Goal: Task Accomplishment & Management: Manage account settings

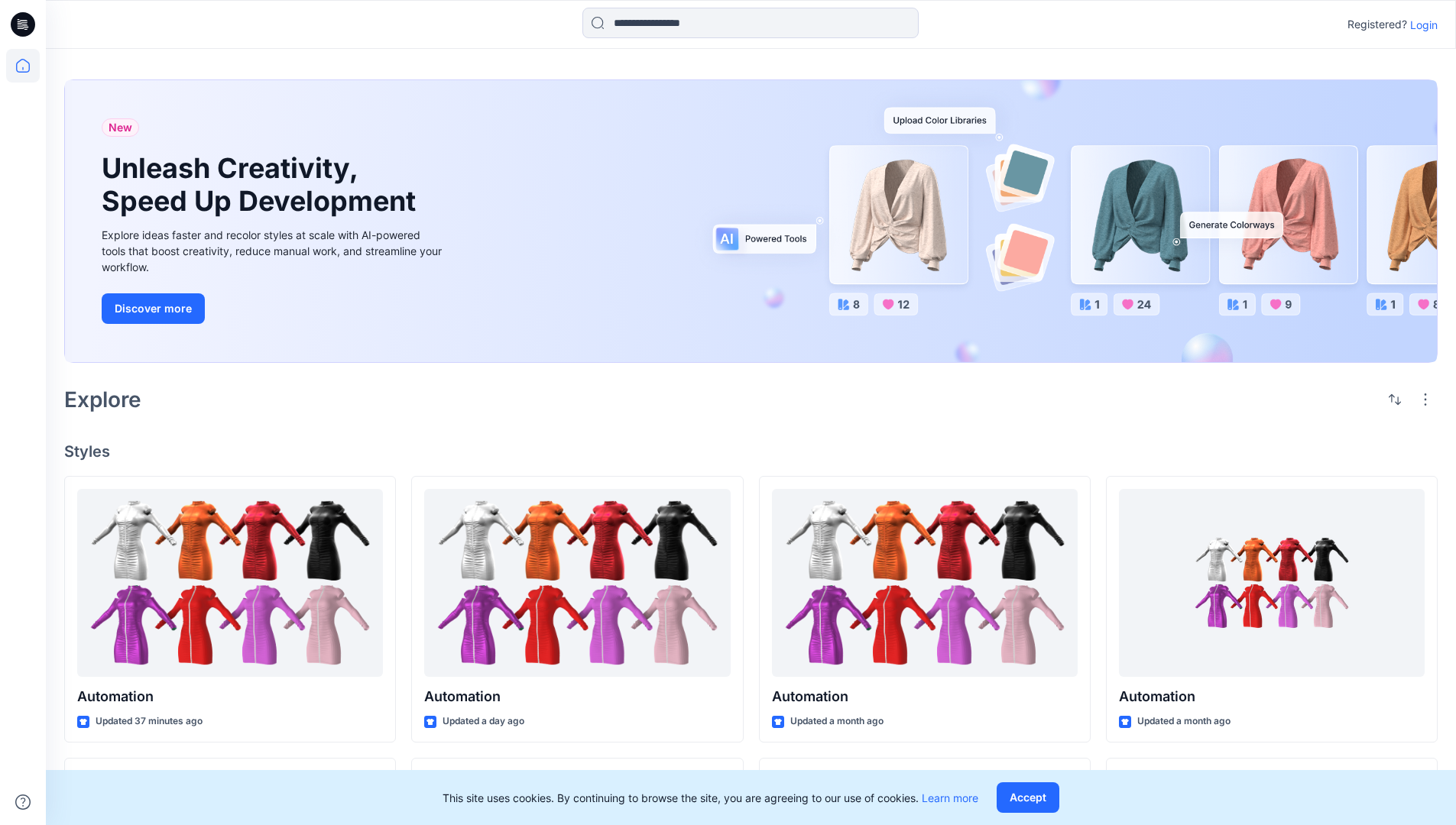
click at [1420, 24] on p "Login" at bounding box center [1424, 24] width 27 height 16
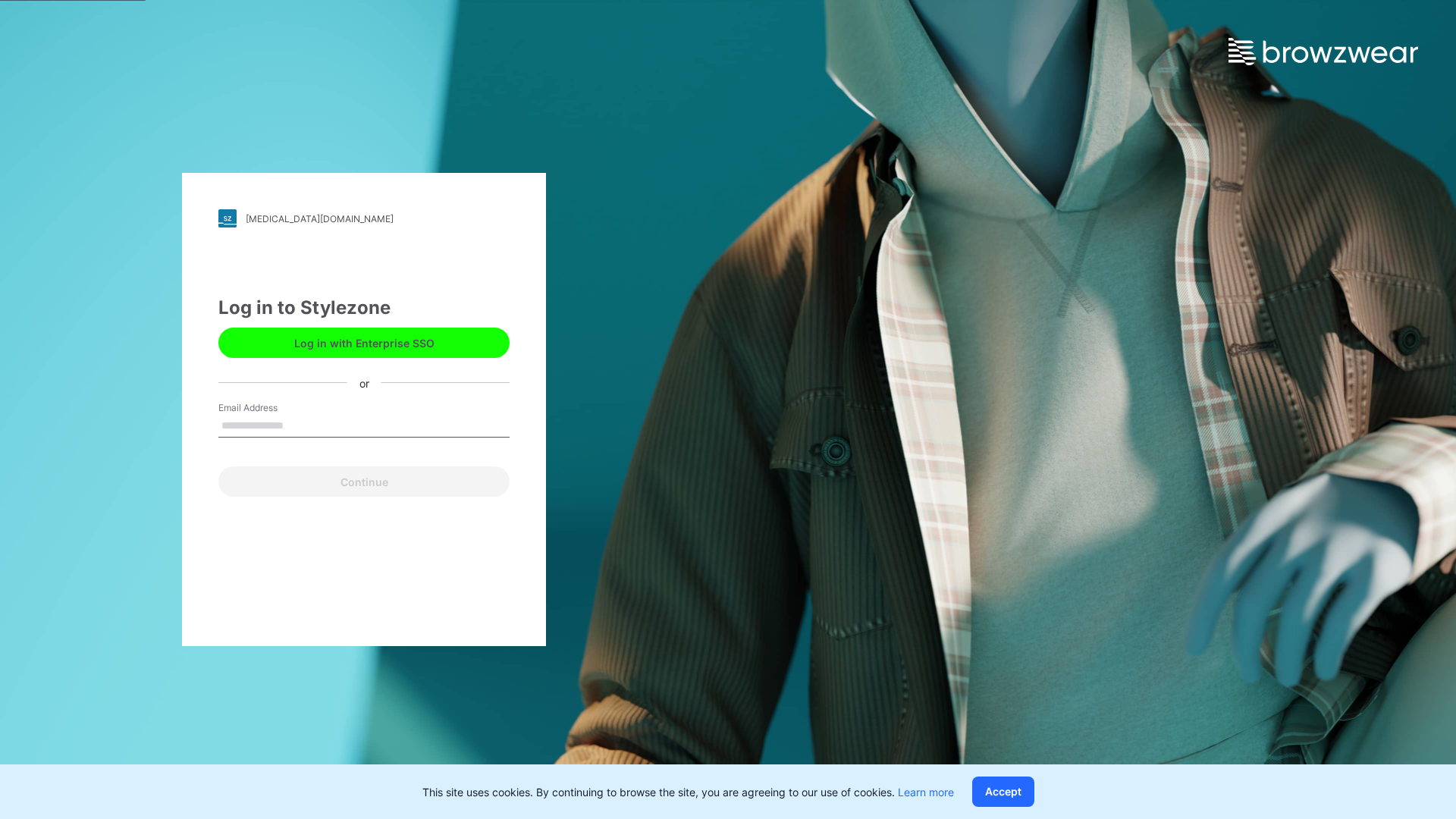
click at [299, 425] on input "Email Address" at bounding box center [363, 425] width 292 height 22
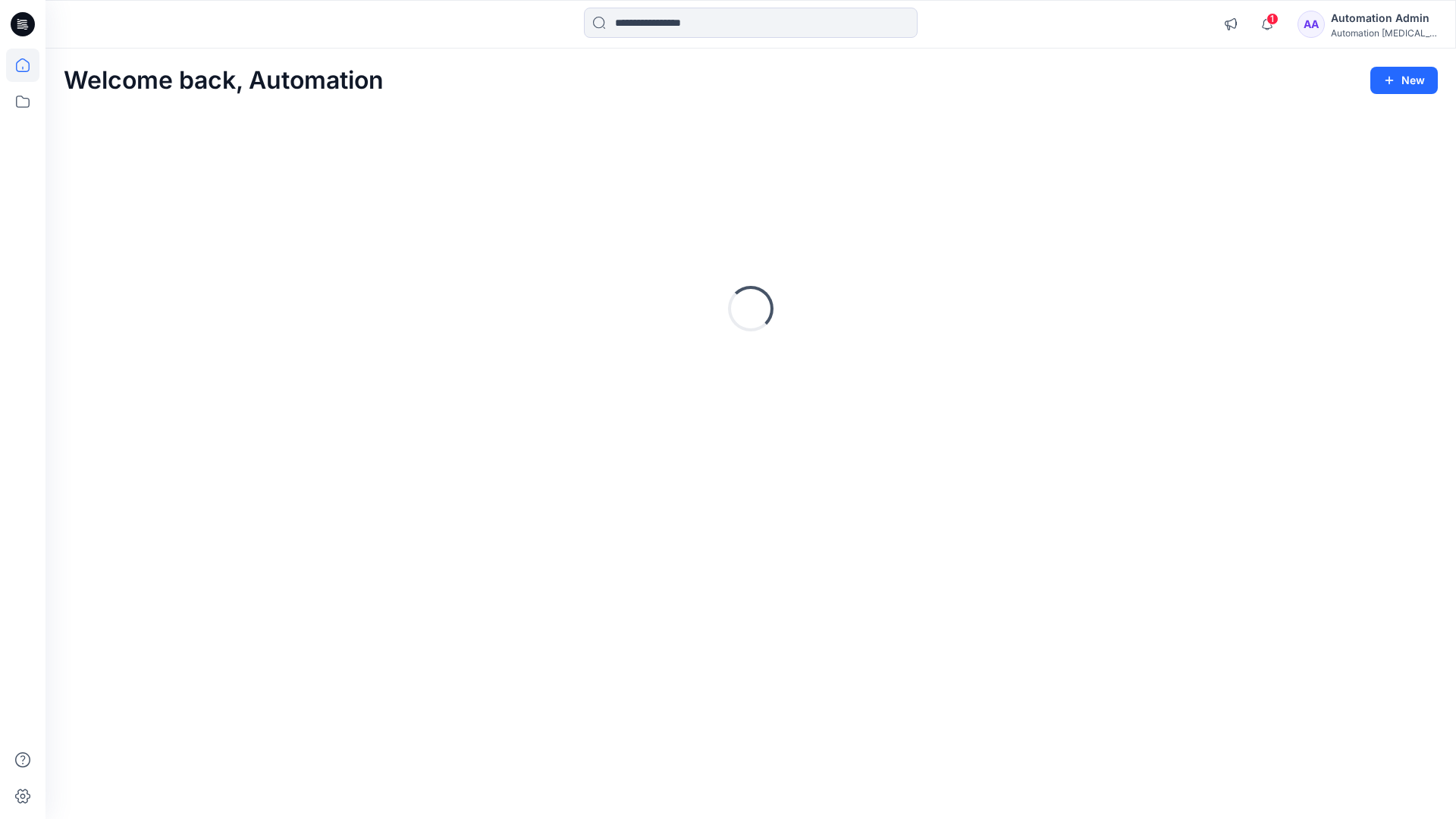
click at [29, 65] on icon at bounding box center [22, 65] width 14 height 14
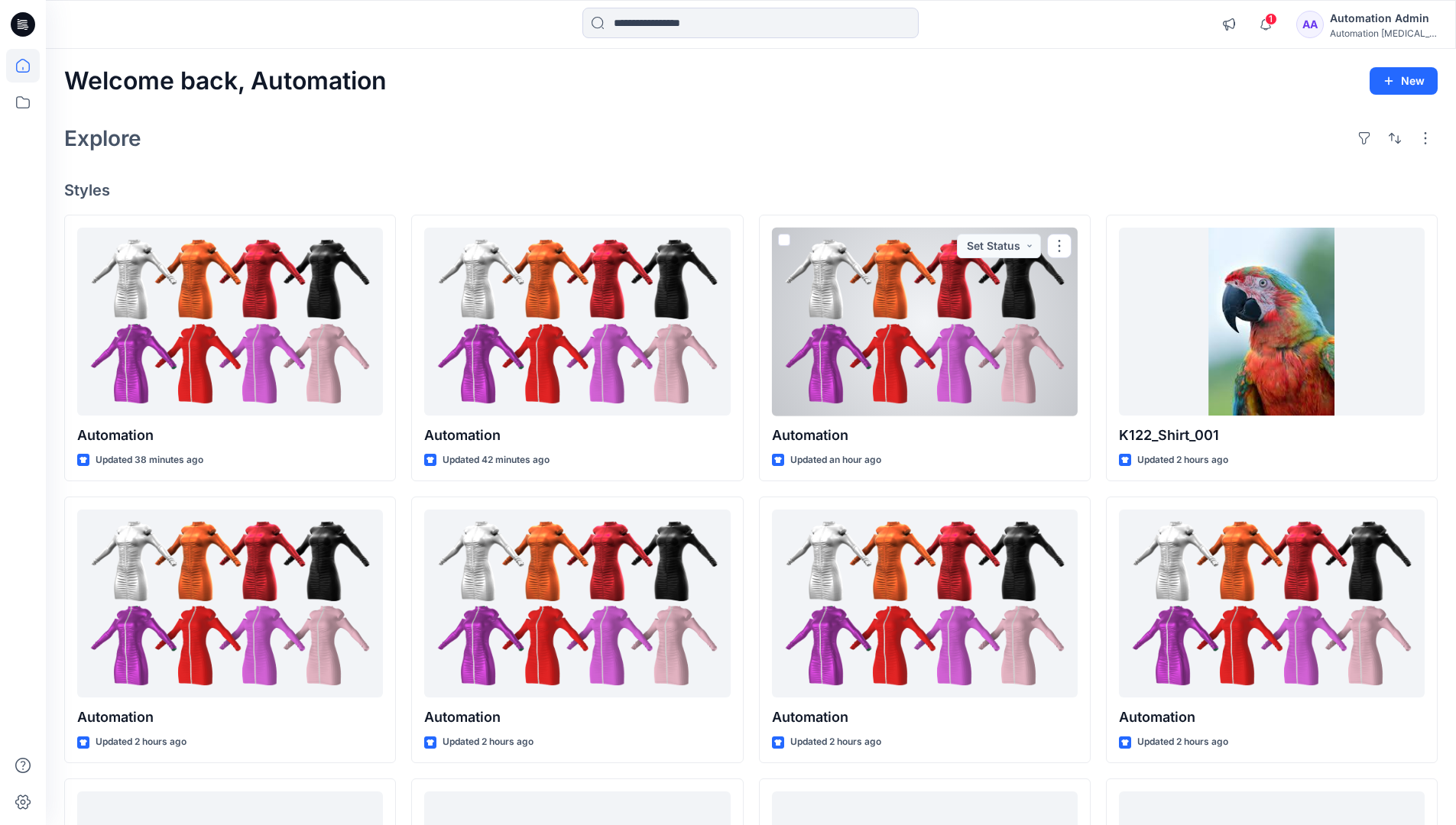
click at [1364, 16] on div "Automation Admin" at bounding box center [1384, 18] width 107 height 19
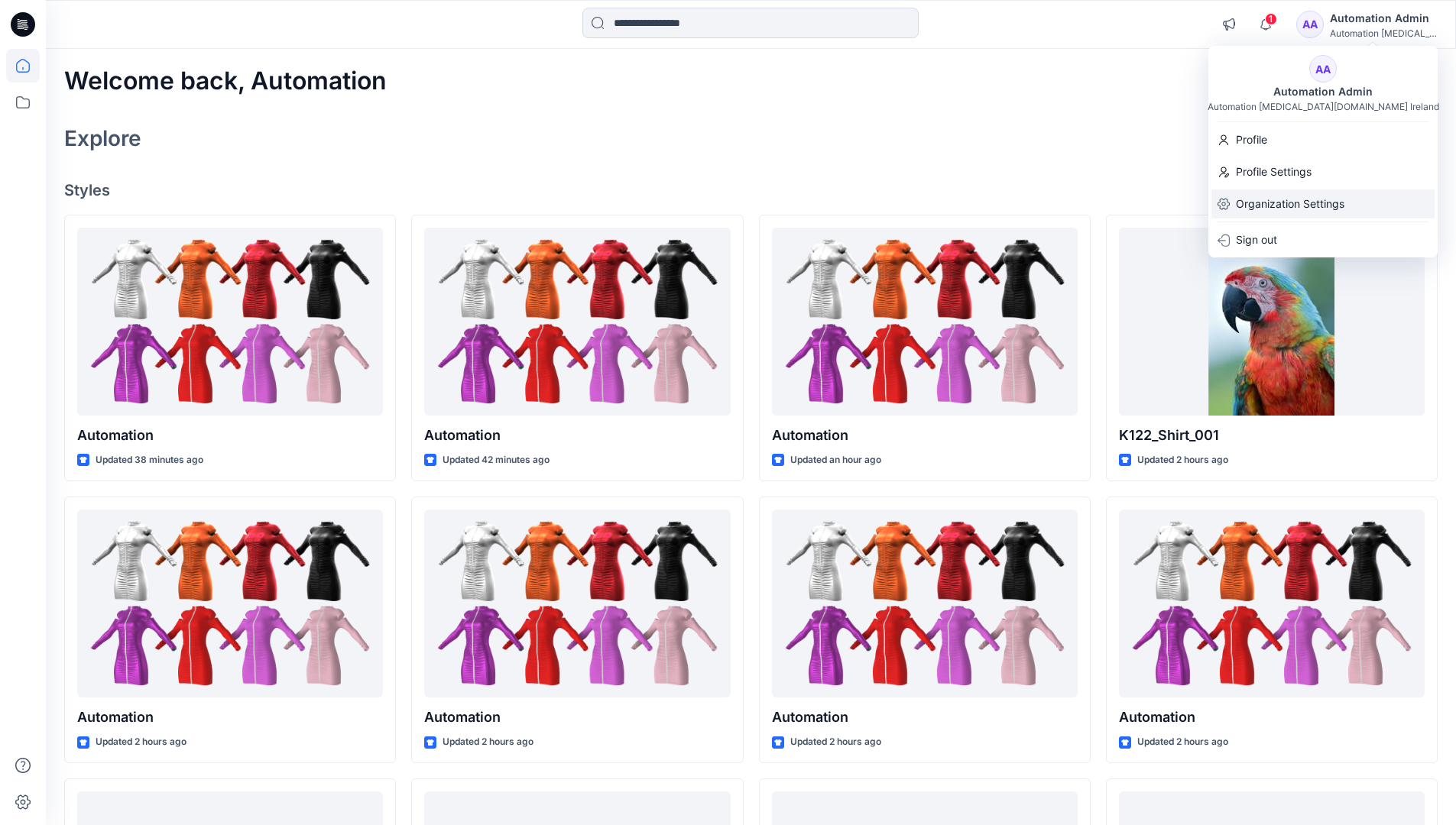
click at [1292, 200] on p "Organization Settings" at bounding box center [1290, 204] width 108 height 29
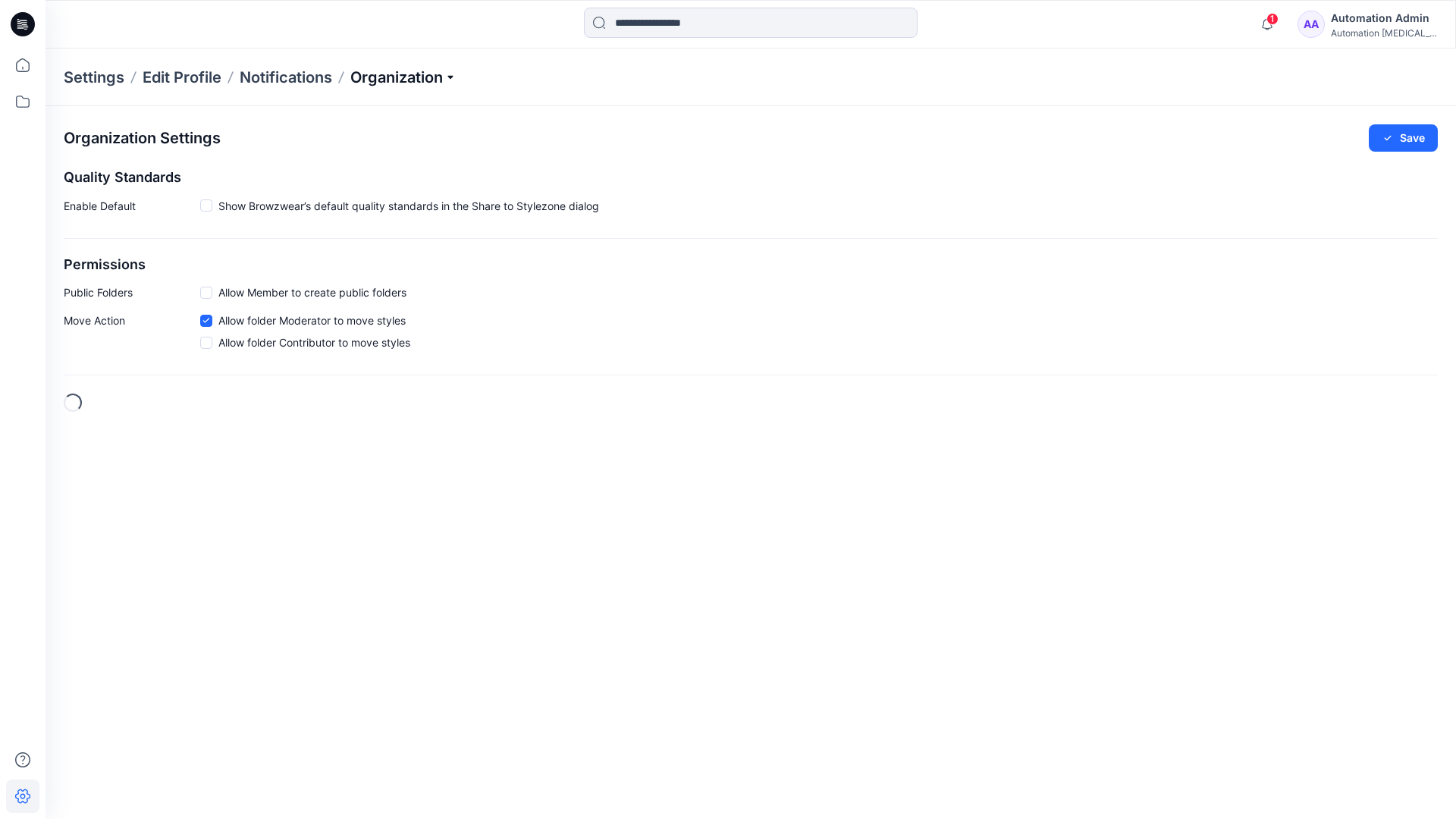
click at [407, 81] on p "Organization" at bounding box center [404, 78] width 107 height 21
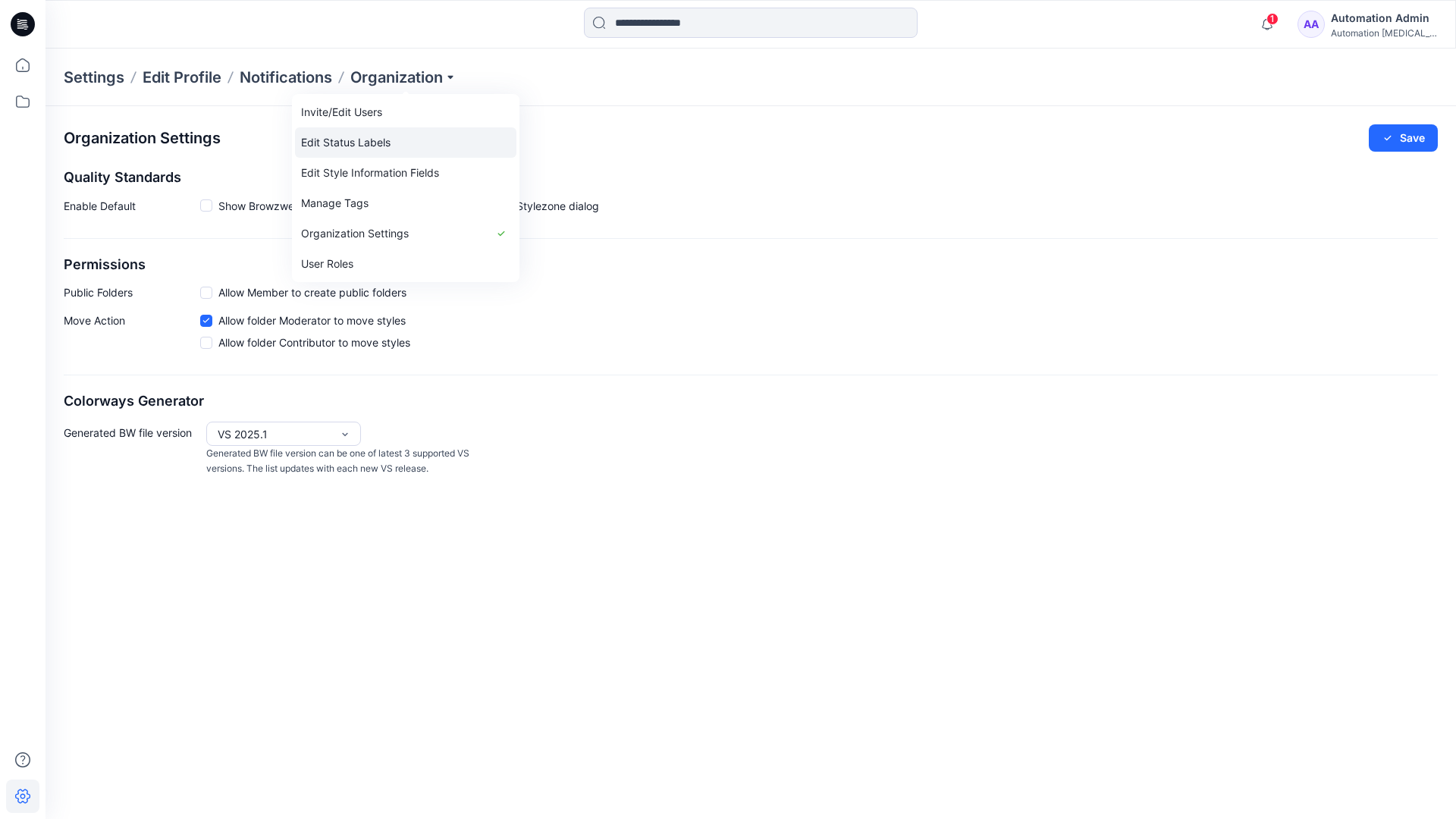
click at [340, 143] on link "Edit Status Labels" at bounding box center [406, 142] width 222 height 30
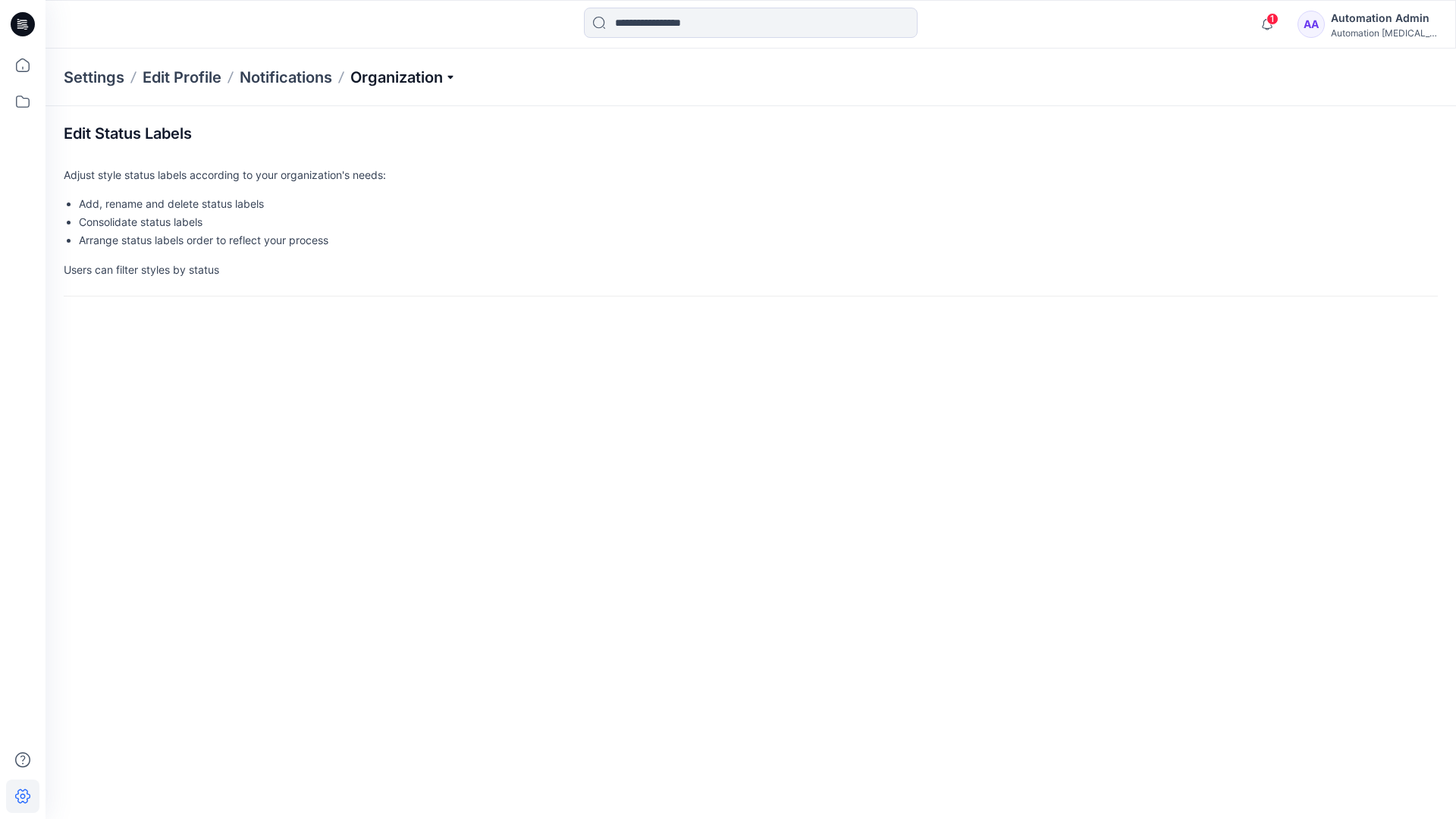
click at [403, 79] on p "Organization" at bounding box center [404, 78] width 107 height 21
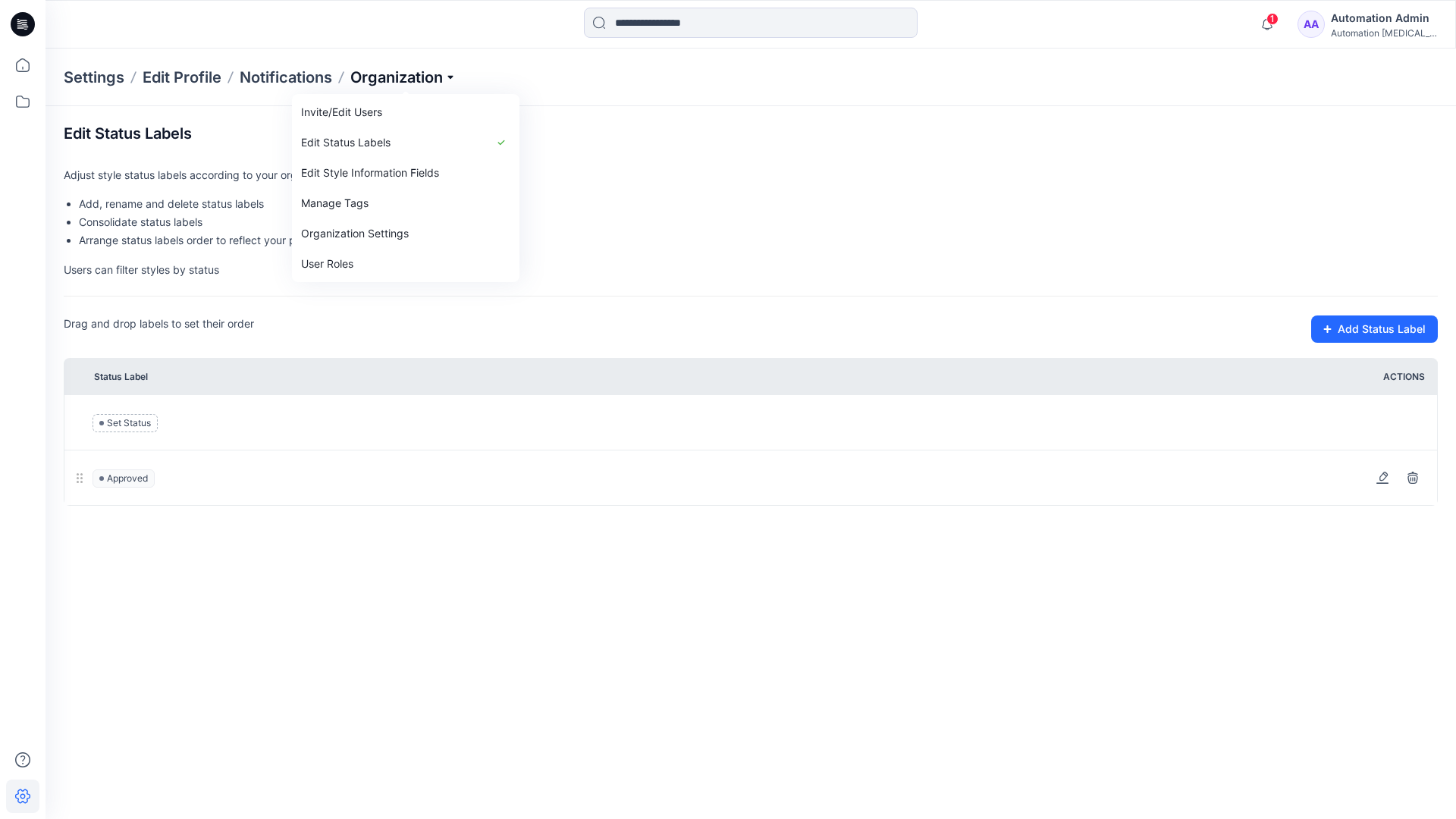
click at [405, 72] on p "Organization" at bounding box center [404, 78] width 107 height 21
click at [671, 25] on input at bounding box center [751, 22] width 333 height 30
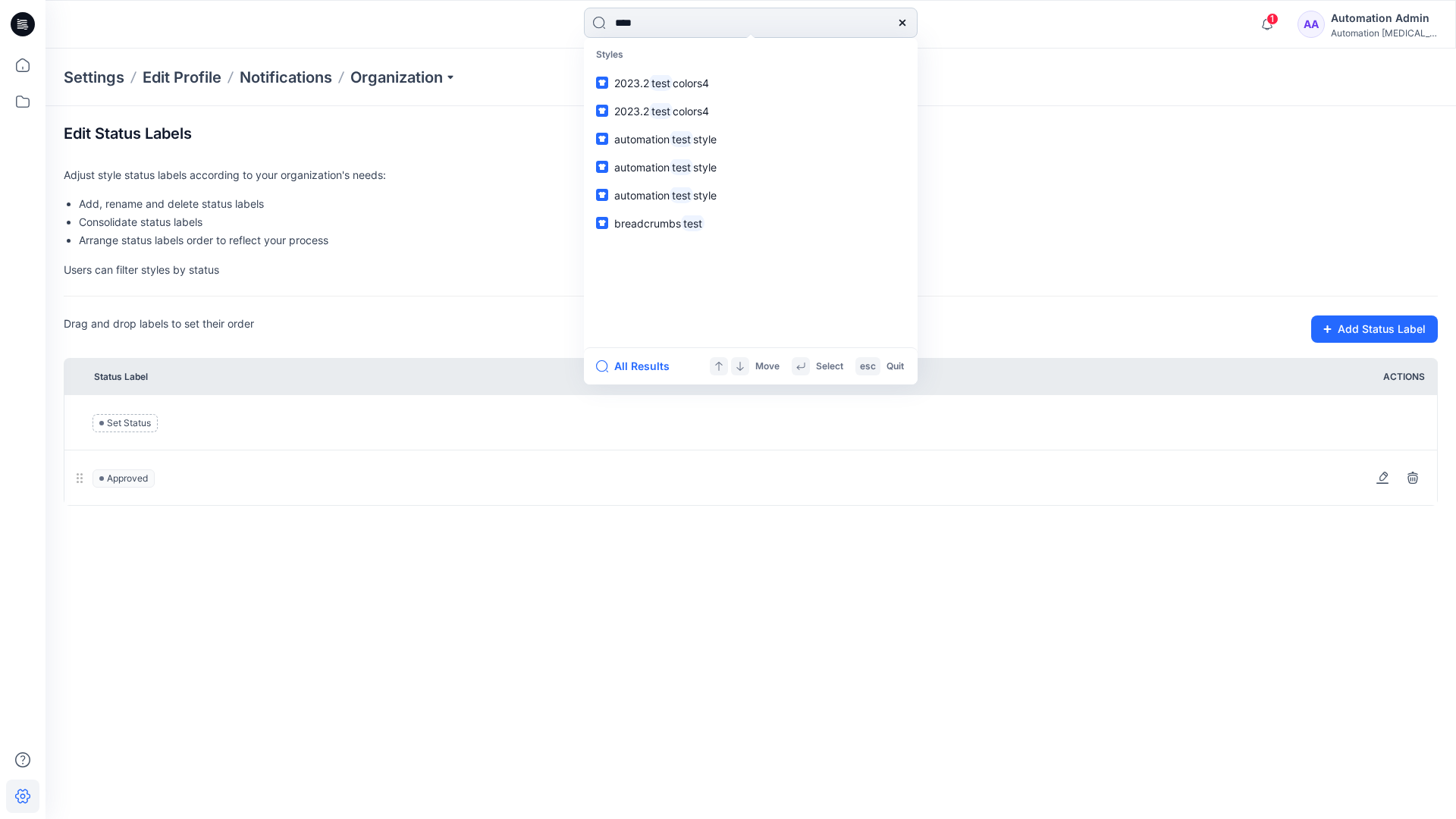
type input "****"
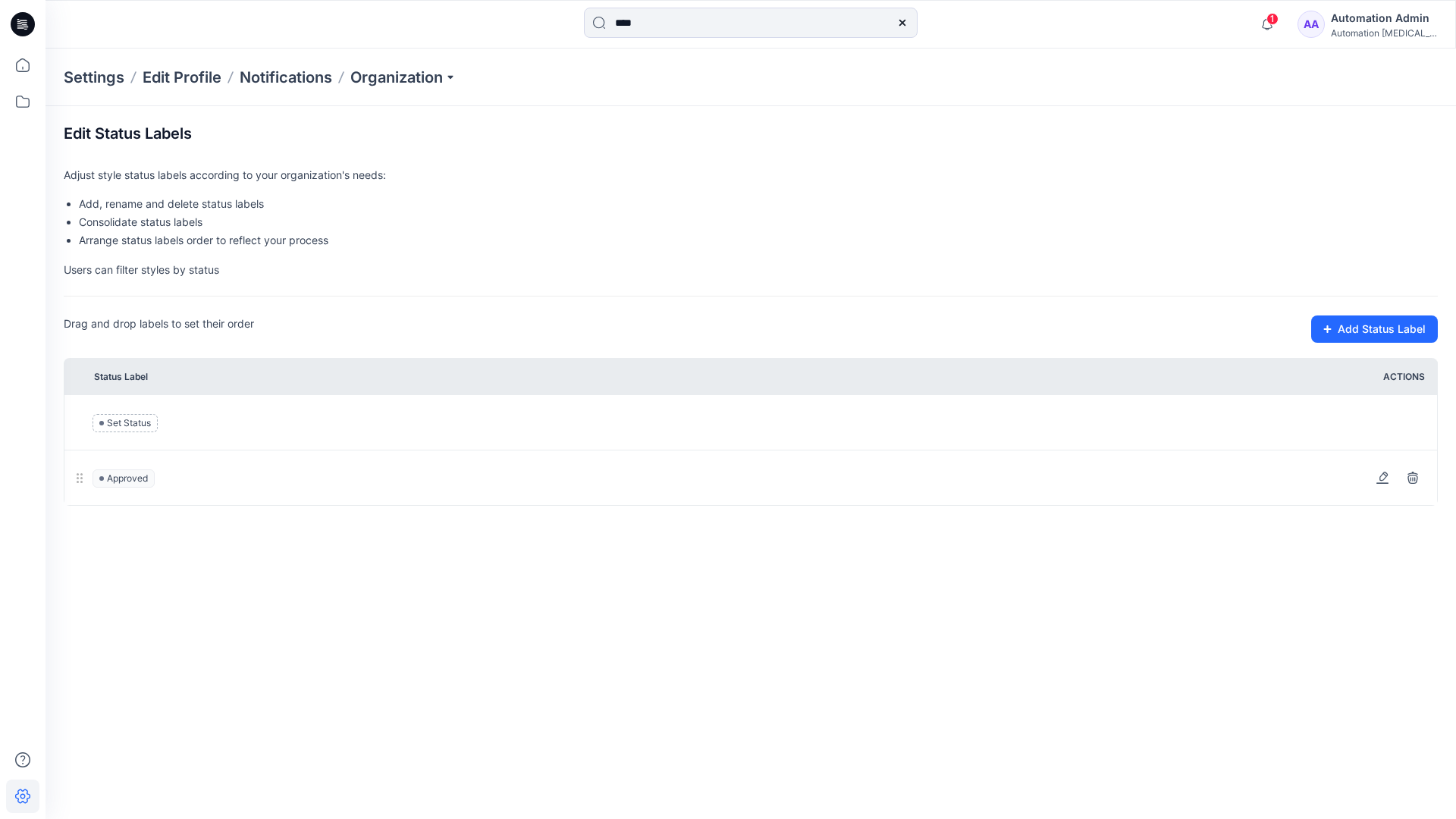
click at [901, 21] on icon at bounding box center [902, 22] width 6 height 6
